Goal: Use online tool/utility

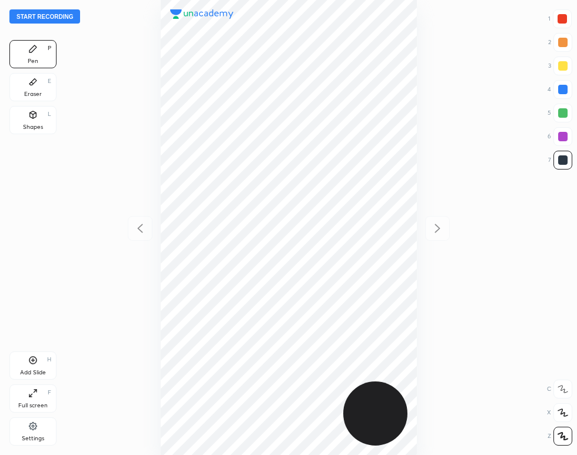
scroll to position [455, 389]
click at [115, 36] on div at bounding box center [288, 227] width 389 height 455
click at [67, 10] on button "Start recording" at bounding box center [44, 16] width 71 height 14
click at [22, 433] on div "Settings" at bounding box center [32, 432] width 47 height 28
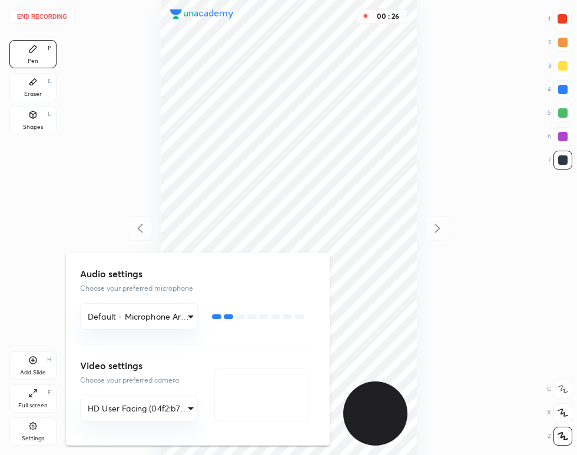
click at [220, 69] on div at bounding box center [288, 227] width 577 height 455
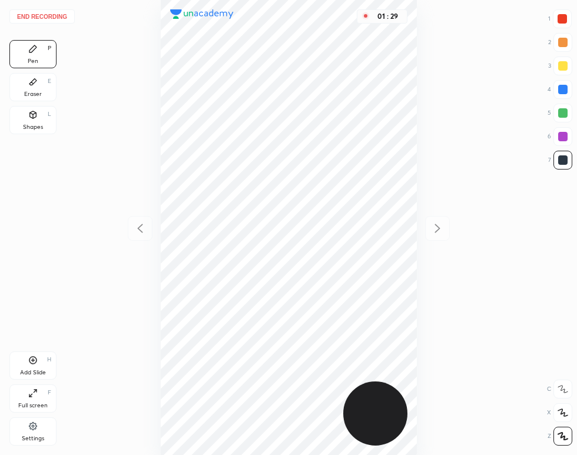
click at [40, 117] on div "Shapes L" at bounding box center [32, 120] width 47 height 28
click at [25, 45] on div "Pen P" at bounding box center [32, 54] width 47 height 28
click at [60, 16] on button "End recording" at bounding box center [41, 16] width 65 height 14
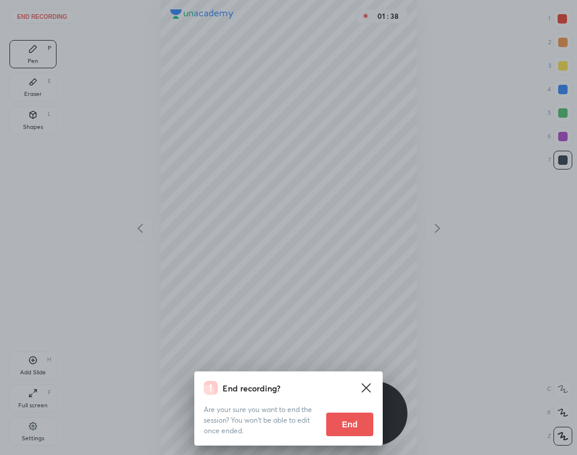
click at [339, 419] on button "End" at bounding box center [349, 425] width 47 height 24
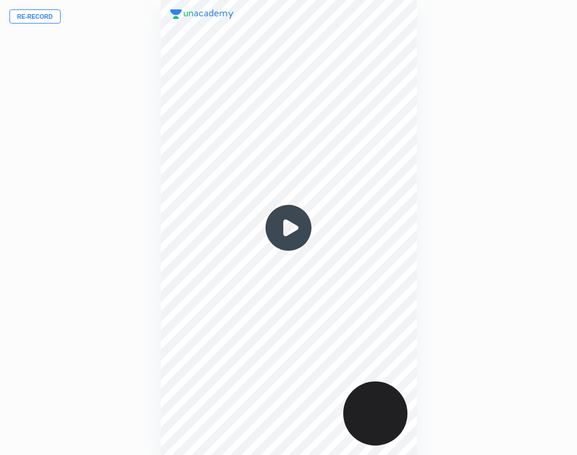
click at [296, 229] on img at bounding box center [288, 228] width 57 height 57
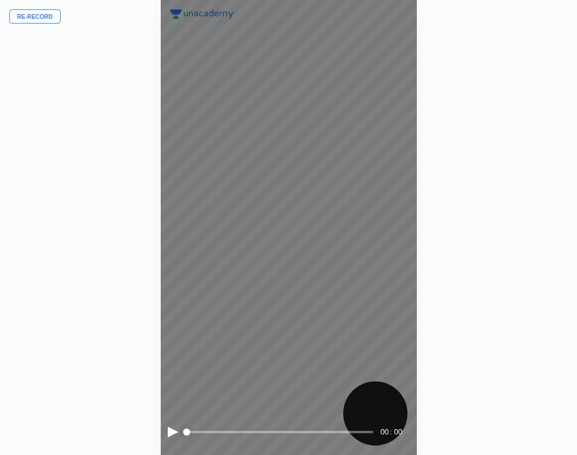
click at [170, 428] on div at bounding box center [173, 432] width 11 height 11
